Goal: Task Accomplishment & Management: Use online tool/utility

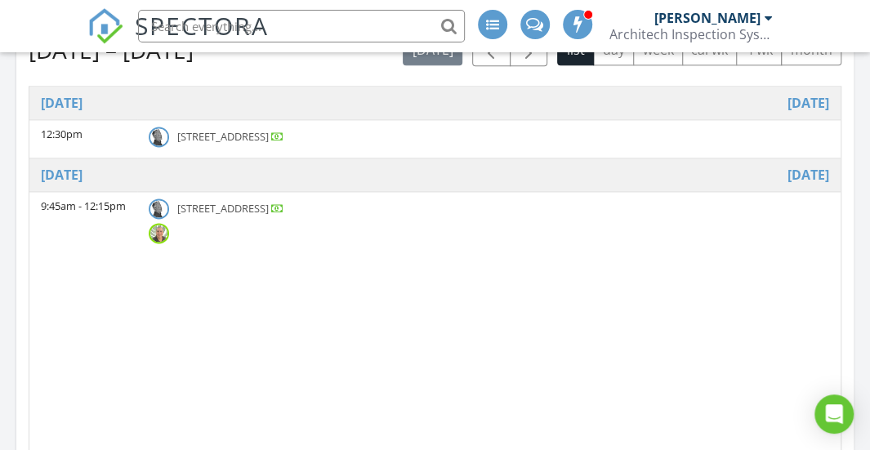
scroll to position [1879, 894]
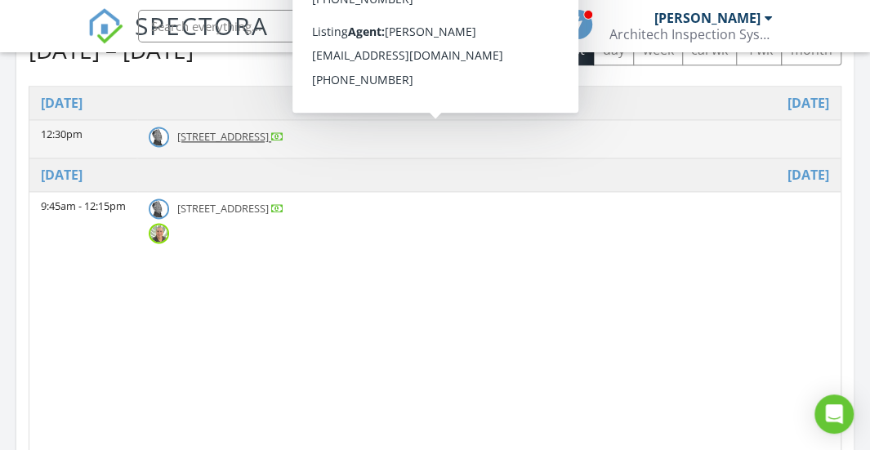
click at [161, 132] on img at bounding box center [159, 137] width 20 height 20
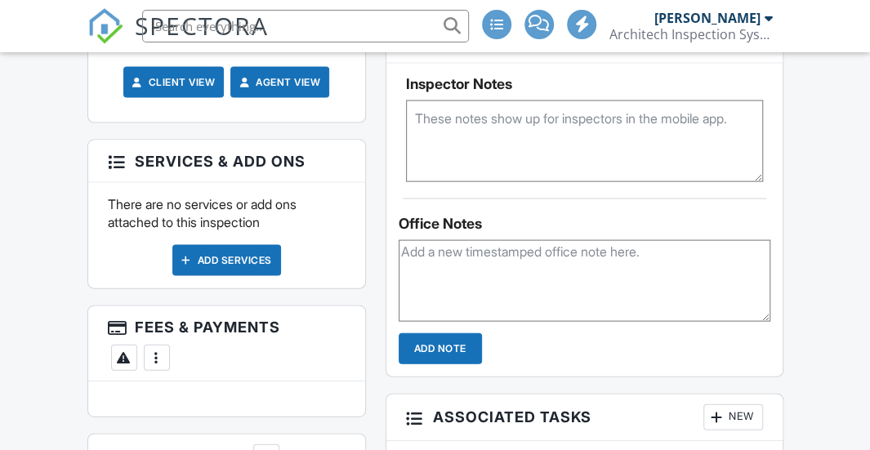
scroll to position [1347, 0]
click at [546, 118] on textarea at bounding box center [584, 141] width 357 height 82
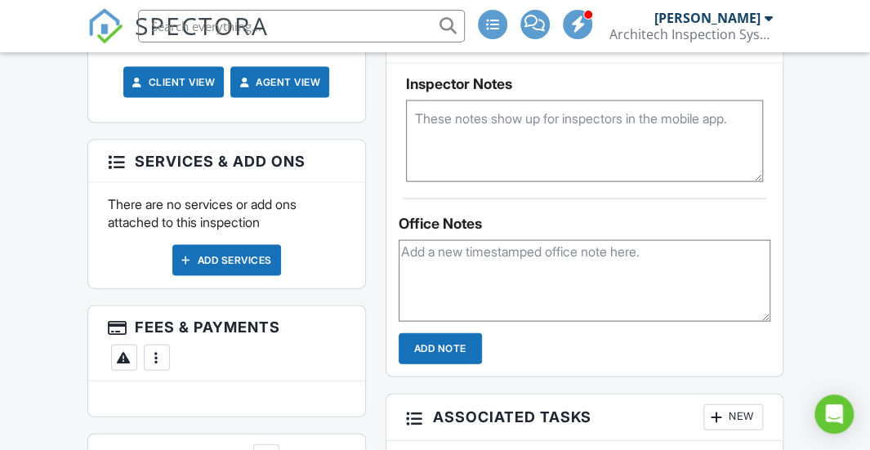
paste textarea "A re-piping project needs to be completed in the near future. Please verify wit…"
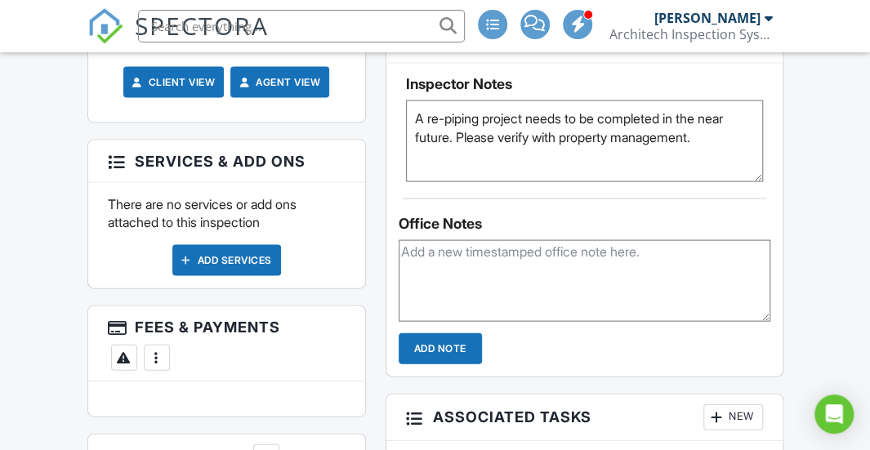
click at [428, 113] on textarea "A re-piping project needs to be completed in the near future. Please verify wit…" at bounding box center [584, 141] width 357 height 82
click at [435, 136] on textarea "A Known re-piping project needs to be completed in the near future. Please veri…" at bounding box center [584, 141] width 357 height 82
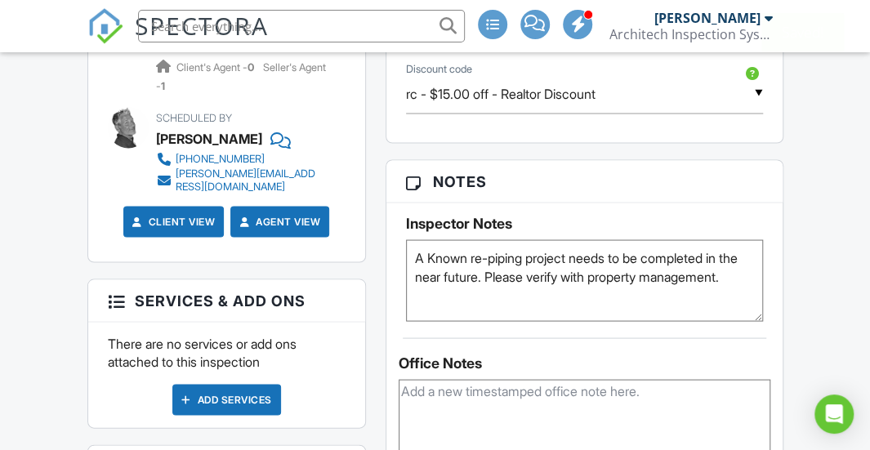
scroll to position [1218, 0]
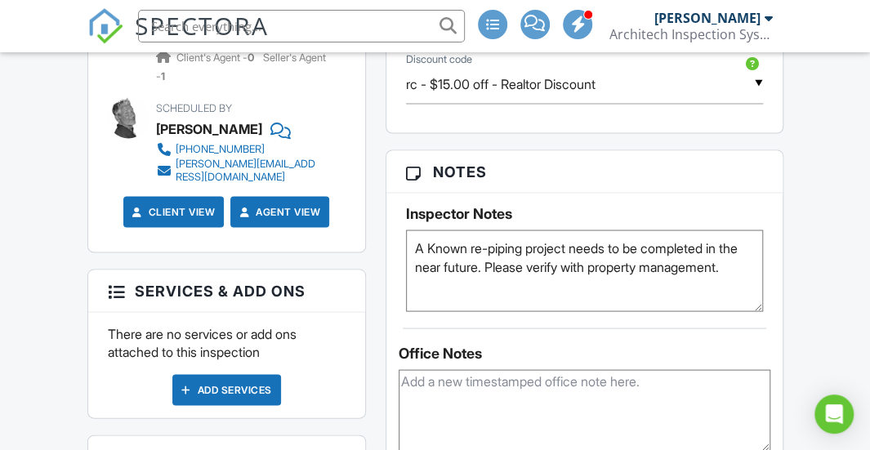
click at [502, 279] on textarea "A Known re-piping project needs to be completed in the near future. Please veri…" at bounding box center [584, 271] width 357 height 82
paste textarea "Water leak from the toilet to the unit below in [DATE]. The toilet wax ring was…"
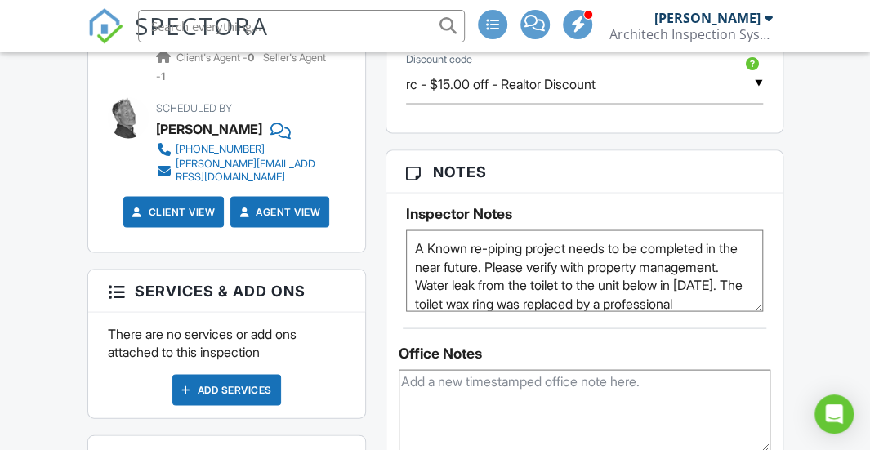
scroll to position [18, 0]
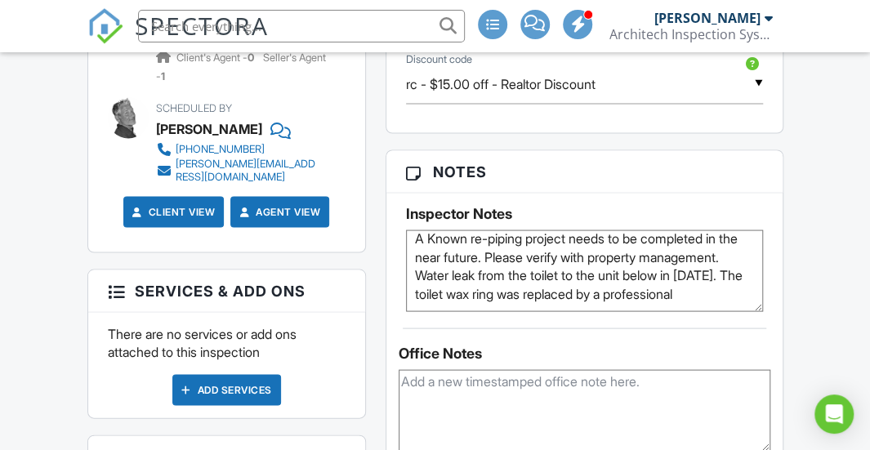
click at [763, 306] on div "Inspector Notes A Known re-piping project needs to be completed in the near fut…" at bounding box center [584, 252] width 396 height 118
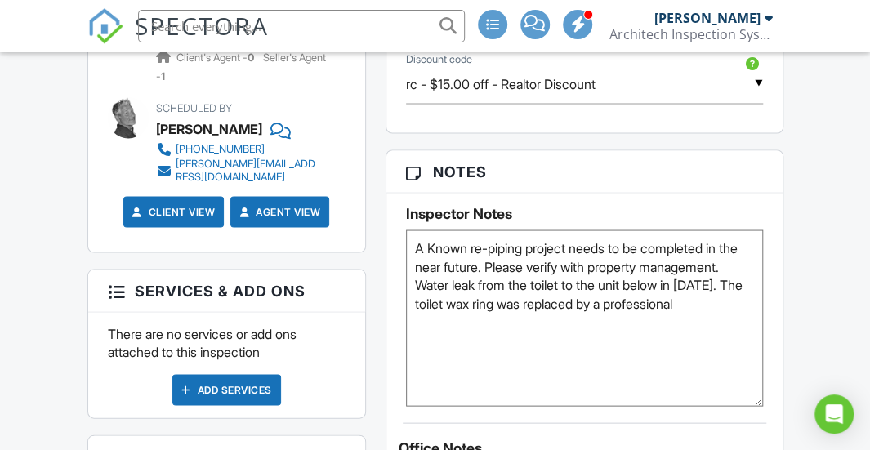
drag, startPoint x: 758, startPoint y: 302, endPoint x: 792, endPoint y: 398, distance: 101.5
click at [792, 398] on div "Dashboard Templates Contacts Metrics Automations Calendar Settings Support Cent…" at bounding box center [435, 241] width 870 height 2815
click at [732, 321] on textarea "A Known re-piping project needs to be completed in the near future. Please veri…" at bounding box center [584, 318] width 357 height 177
paste textarea "During occasional heavy rain, water has entered through the side window, causin…"
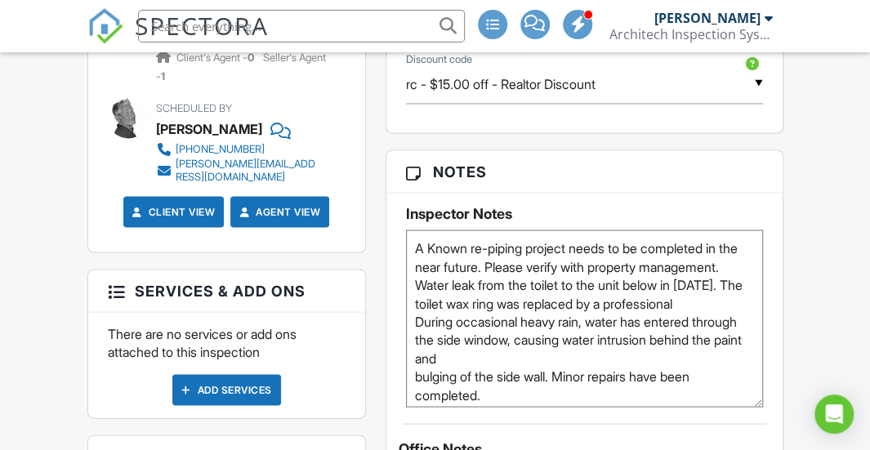
scroll to position [32, 0]
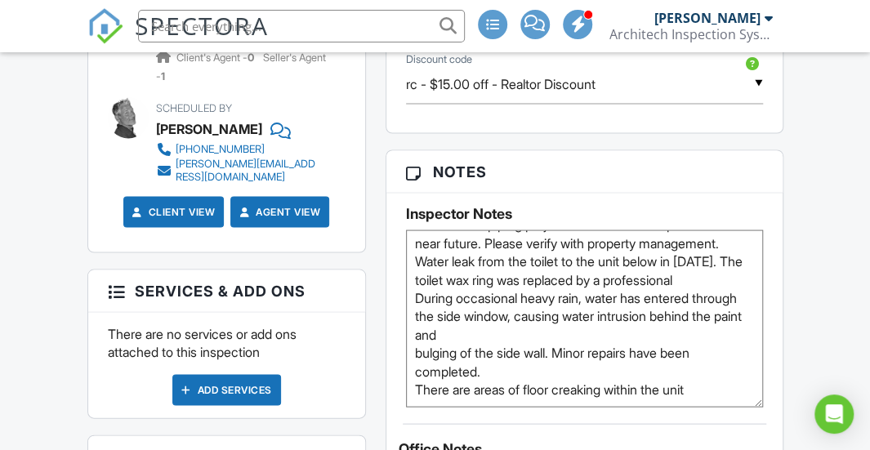
type textarea "A Known re-piping project needs to be completed in the near future. Please veri…"
click at [819, 195] on div "Dashboard Templates Contacts Metrics Automations Calendar Settings Support Cent…" at bounding box center [435, 241] width 870 height 2815
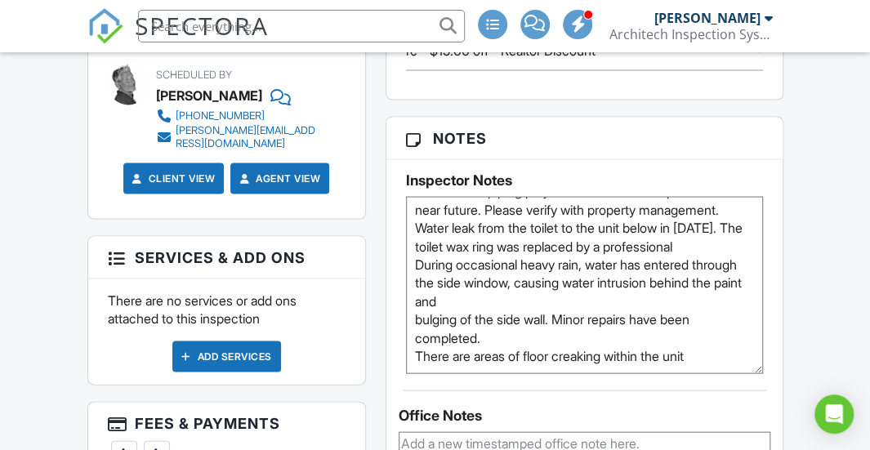
click at [819, 195] on div "Dashboard Templates Contacts Metrics Automations Calendar Settings Support Cent…" at bounding box center [435, 208] width 870 height 2815
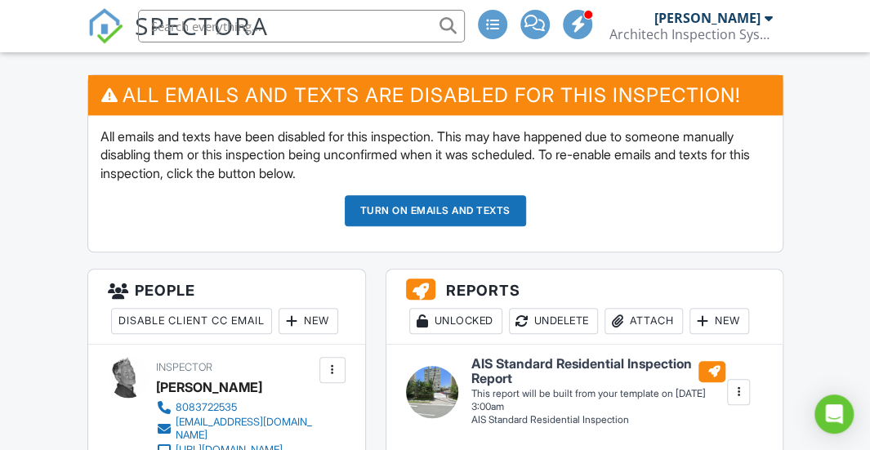
scroll to position [569, 0]
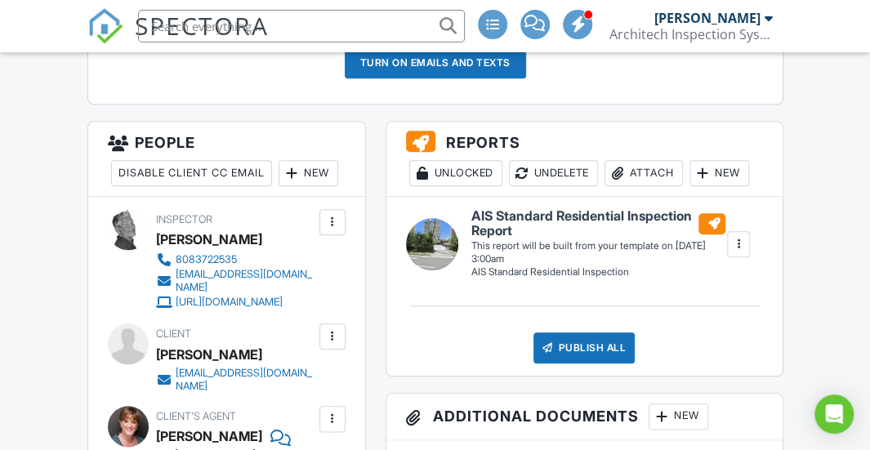
click at [734, 247] on div at bounding box center [738, 244] width 16 height 16
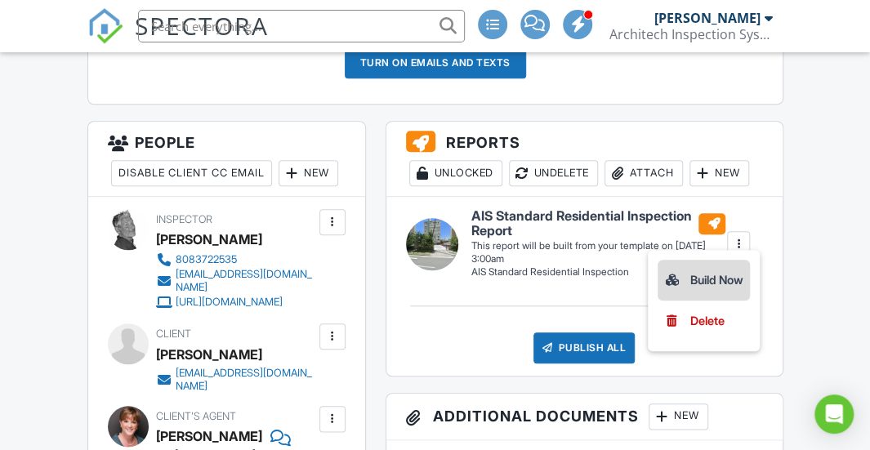
click at [707, 282] on div "Build Now" at bounding box center [703, 280] width 79 height 20
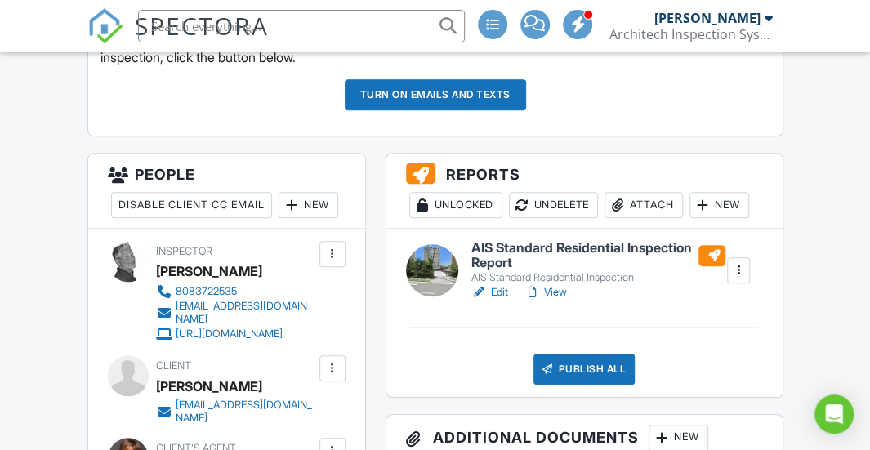
scroll to position [539, 0]
